Goal: Find specific page/section: Find specific page/section

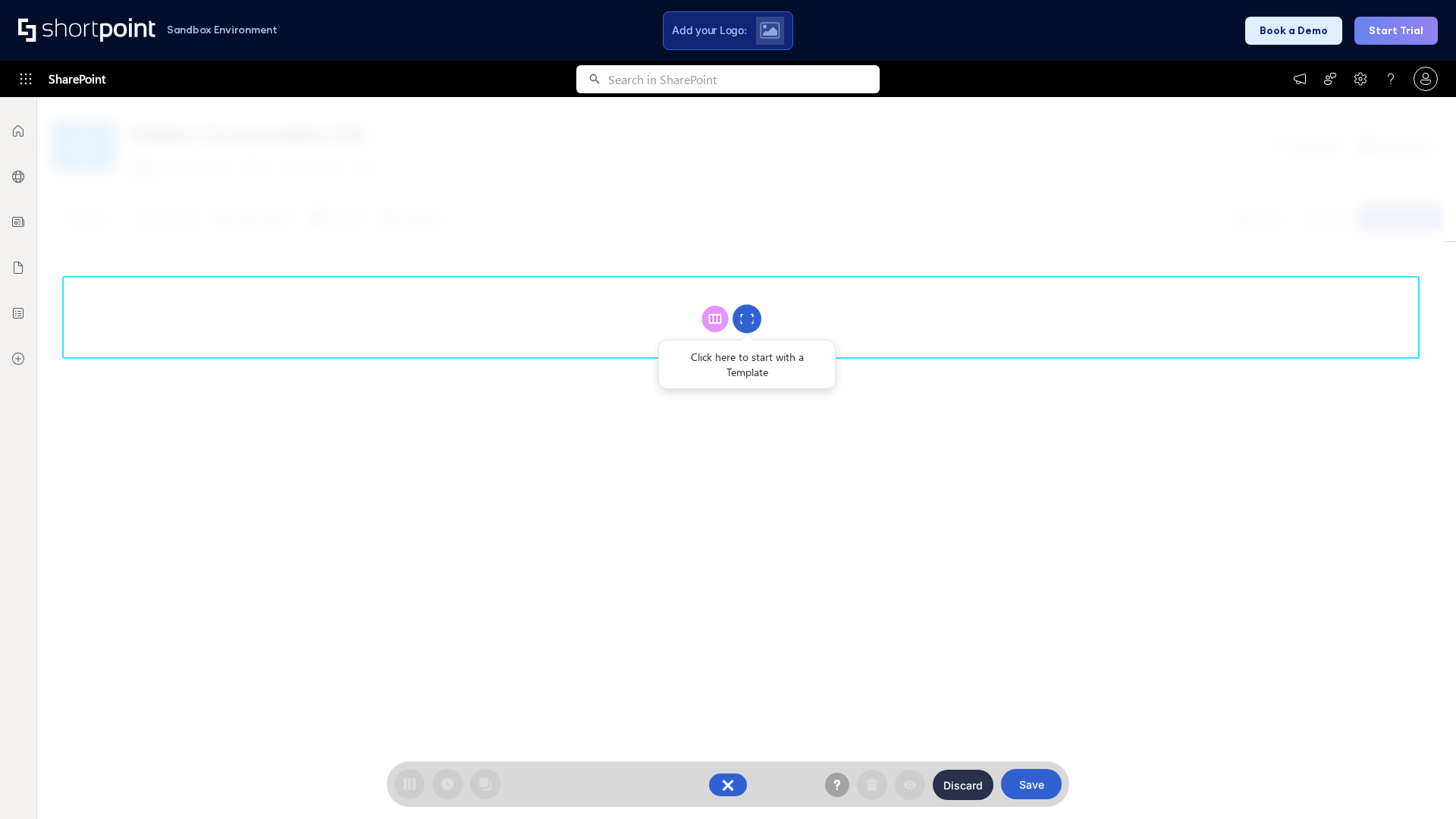
click at [747, 318] on circle at bounding box center [746, 319] width 28 height 28
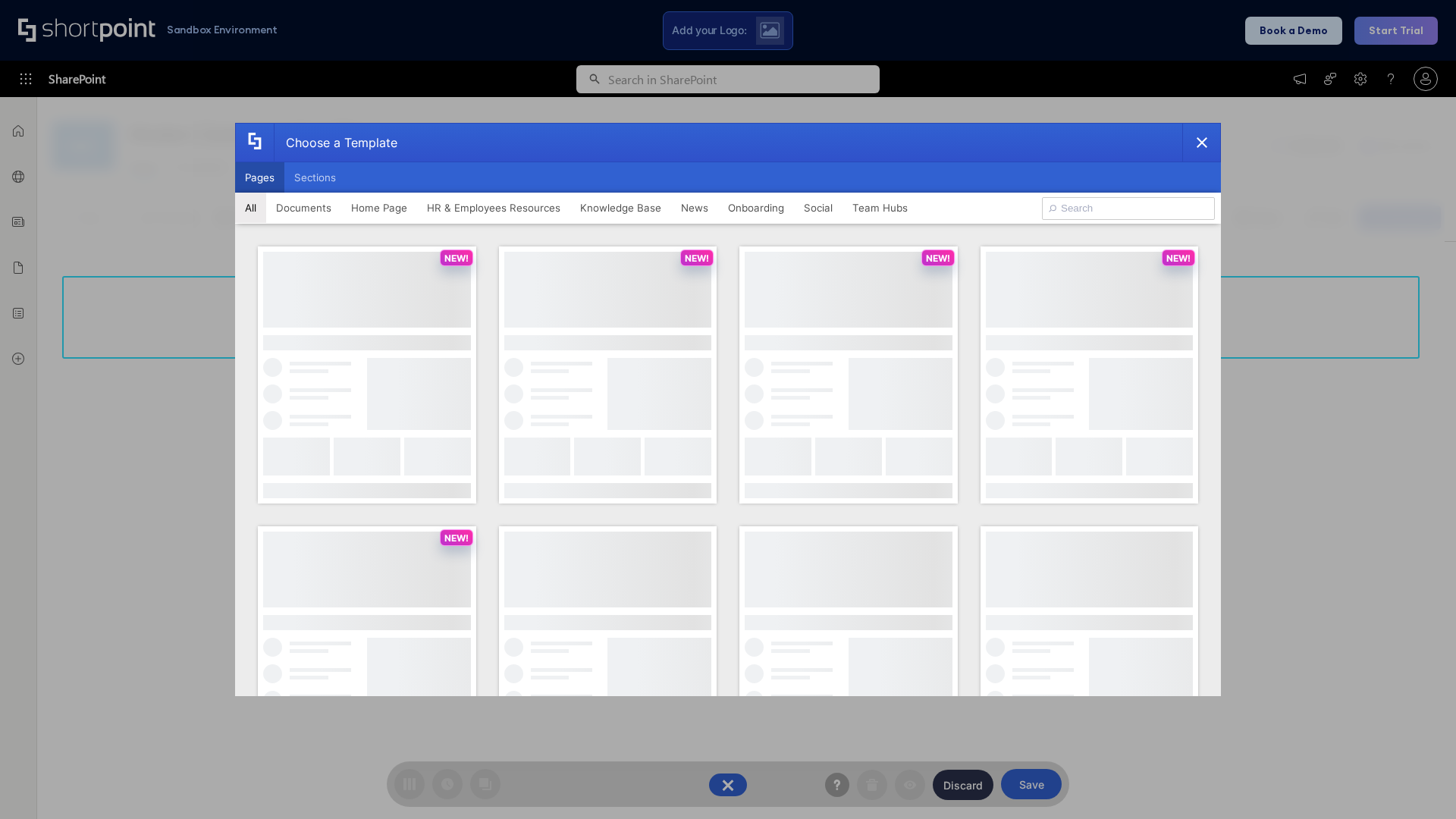
click at [259, 177] on button "Pages" at bounding box center [259, 176] width 50 height 30
type input "Social Layout 1"
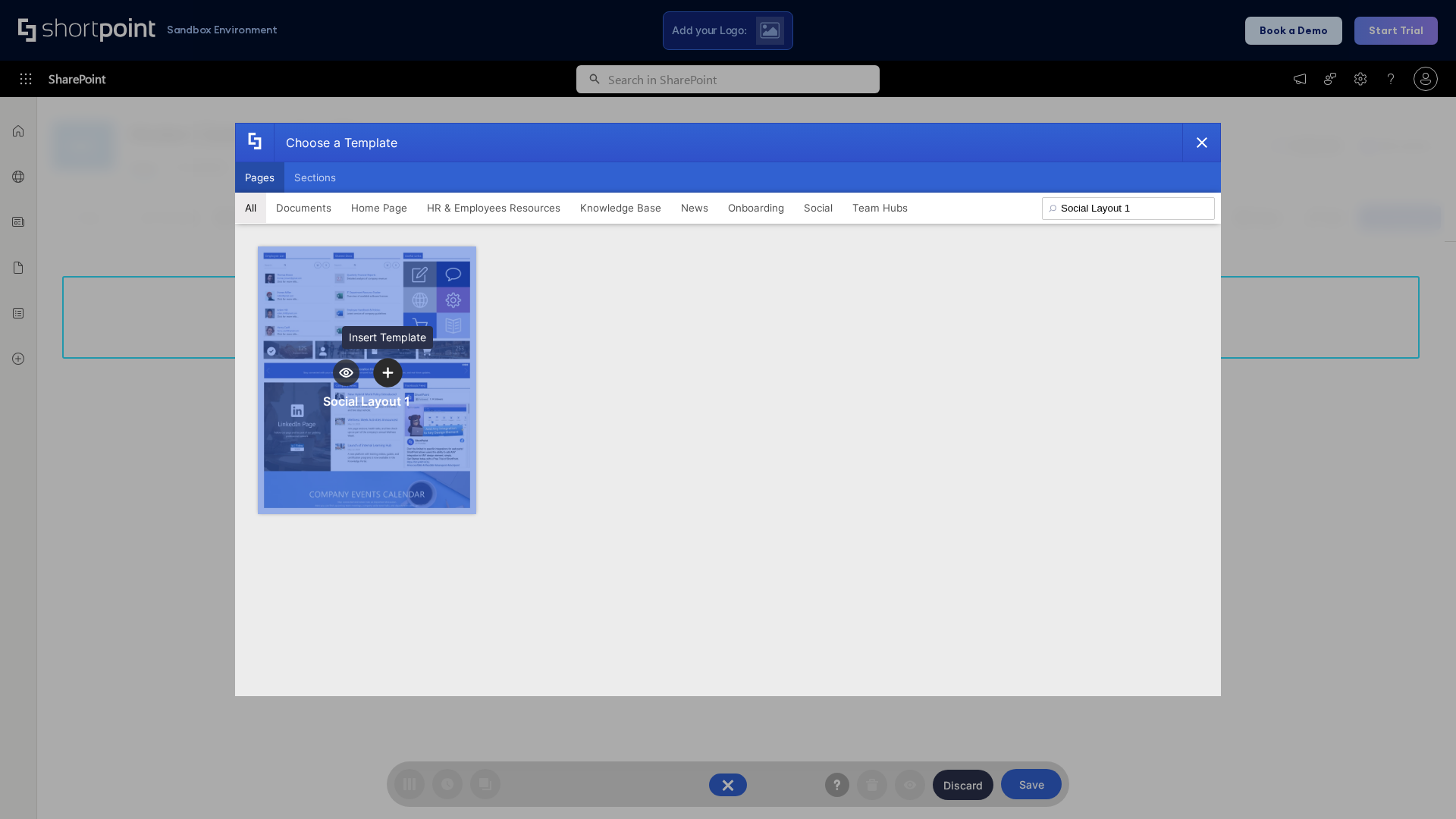
click at [387, 372] on icon "template selector" at bounding box center [387, 372] width 11 height 11
